Goal: Find contact information: Find contact information

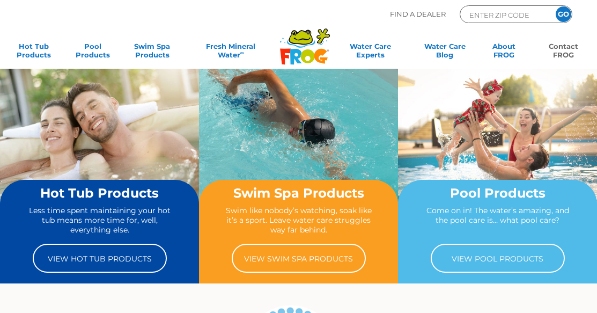
click at [559, 50] on link "Contact FROG" at bounding box center [563, 52] width 46 height 21
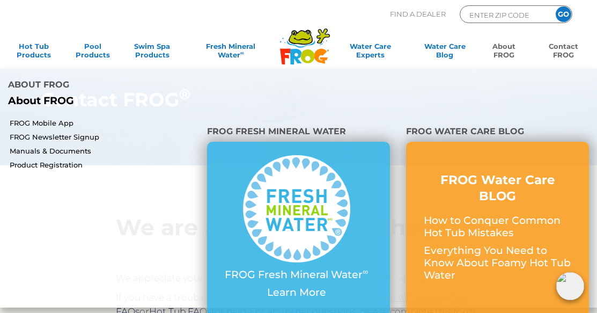
click at [503, 47] on link "About FROG" at bounding box center [504, 52] width 46 height 21
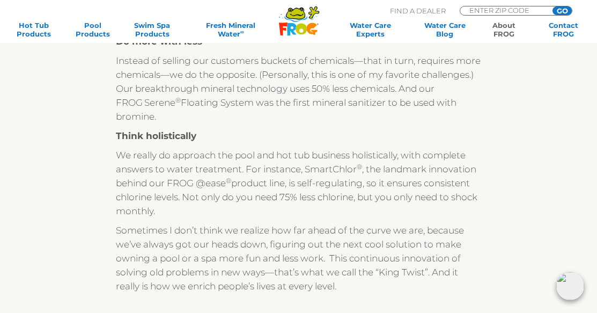
scroll to position [282, 0]
